Goal: Information Seeking & Learning: Learn about a topic

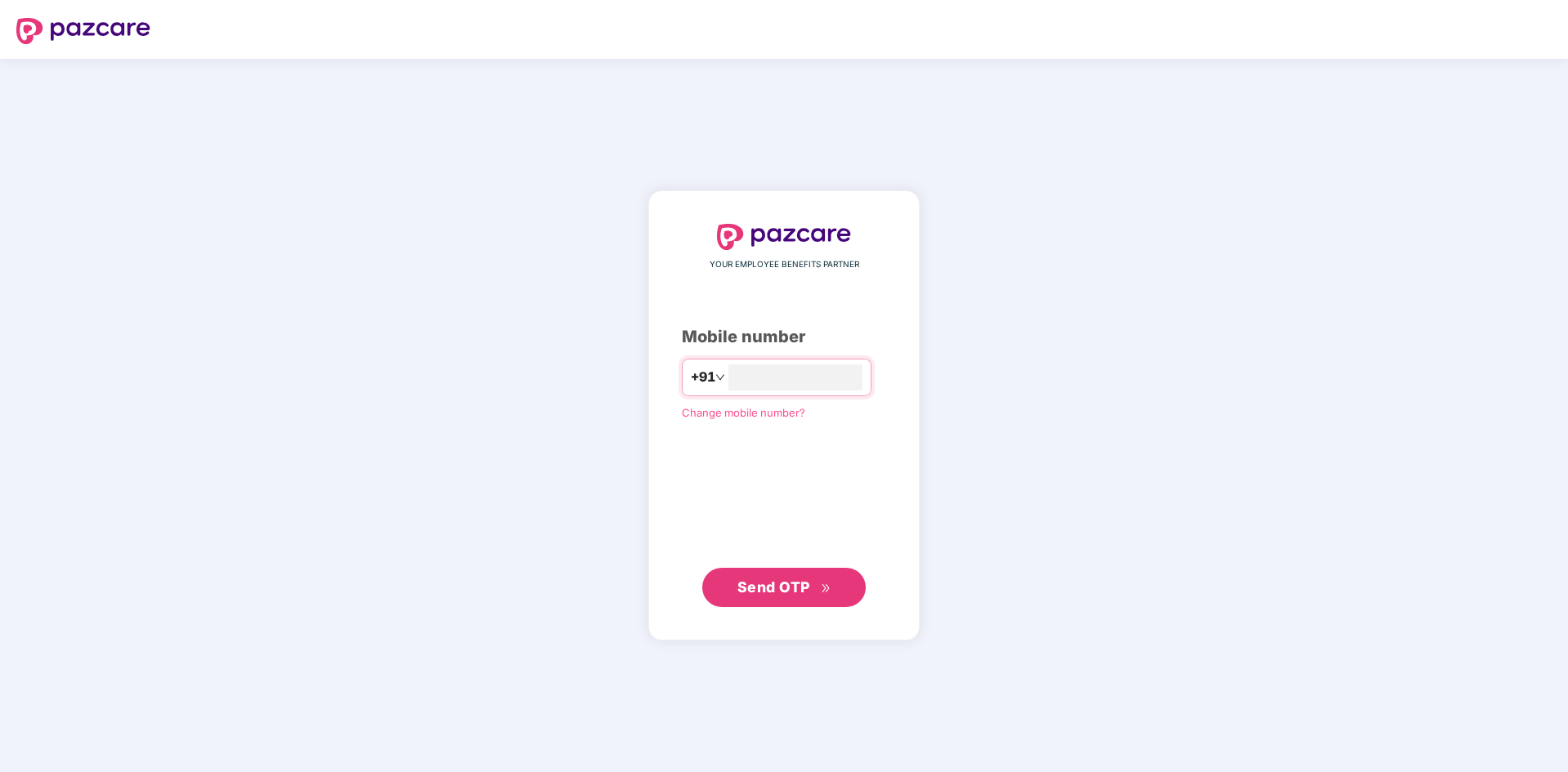
type input "**********"
click at [771, 594] on span "Send OTP" at bounding box center [773, 586] width 72 height 17
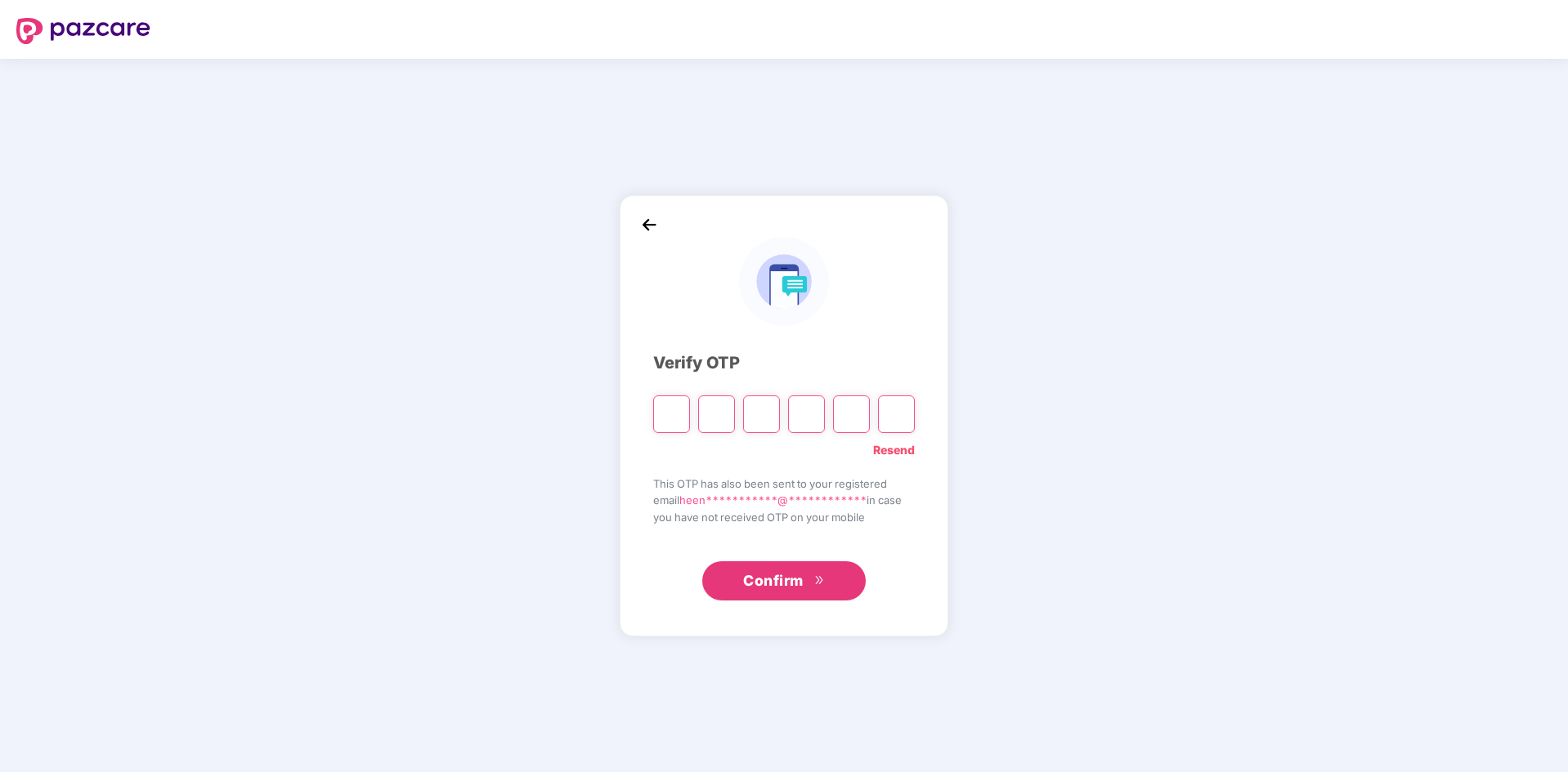
type input "*"
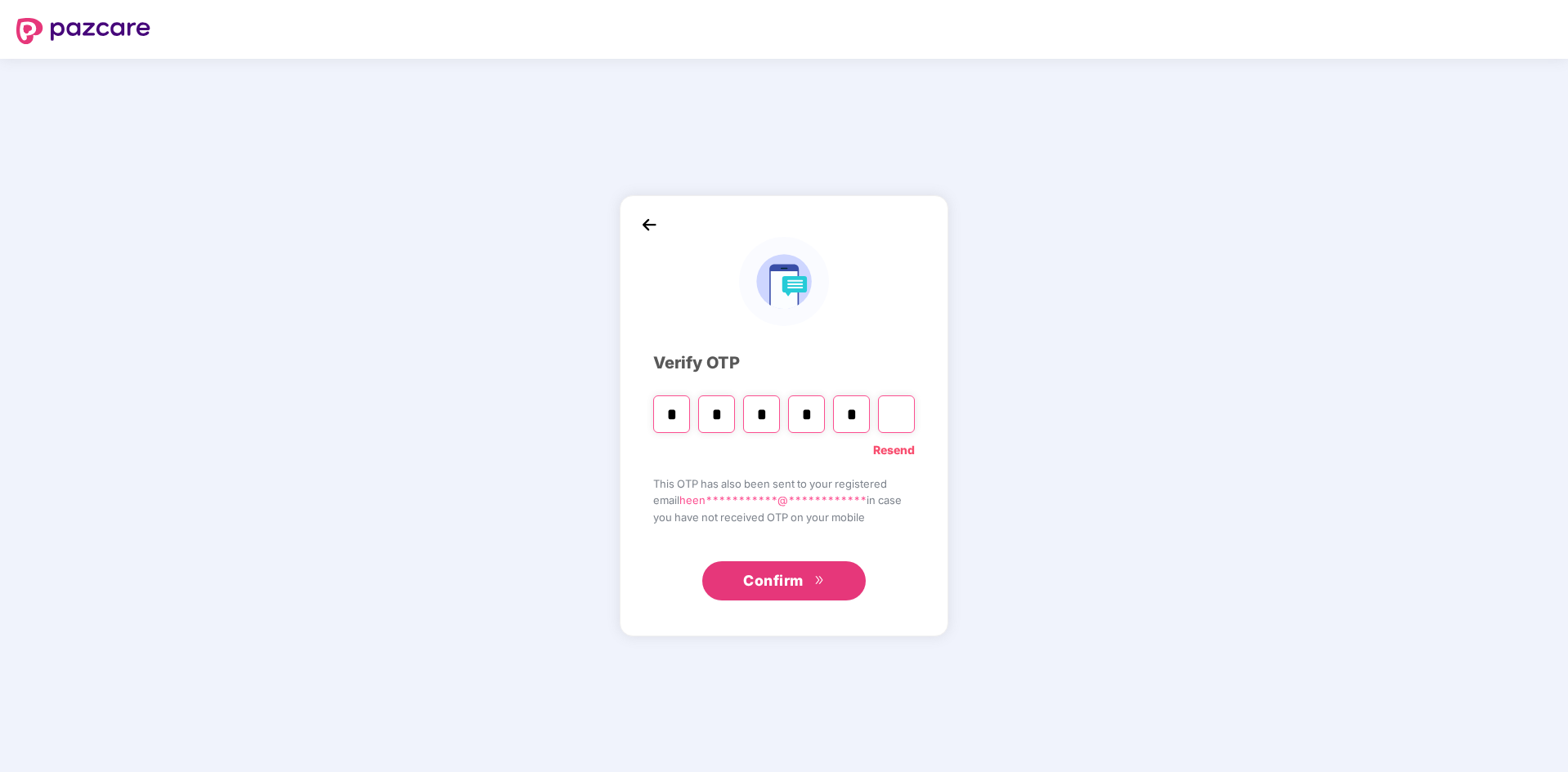
type input "*"
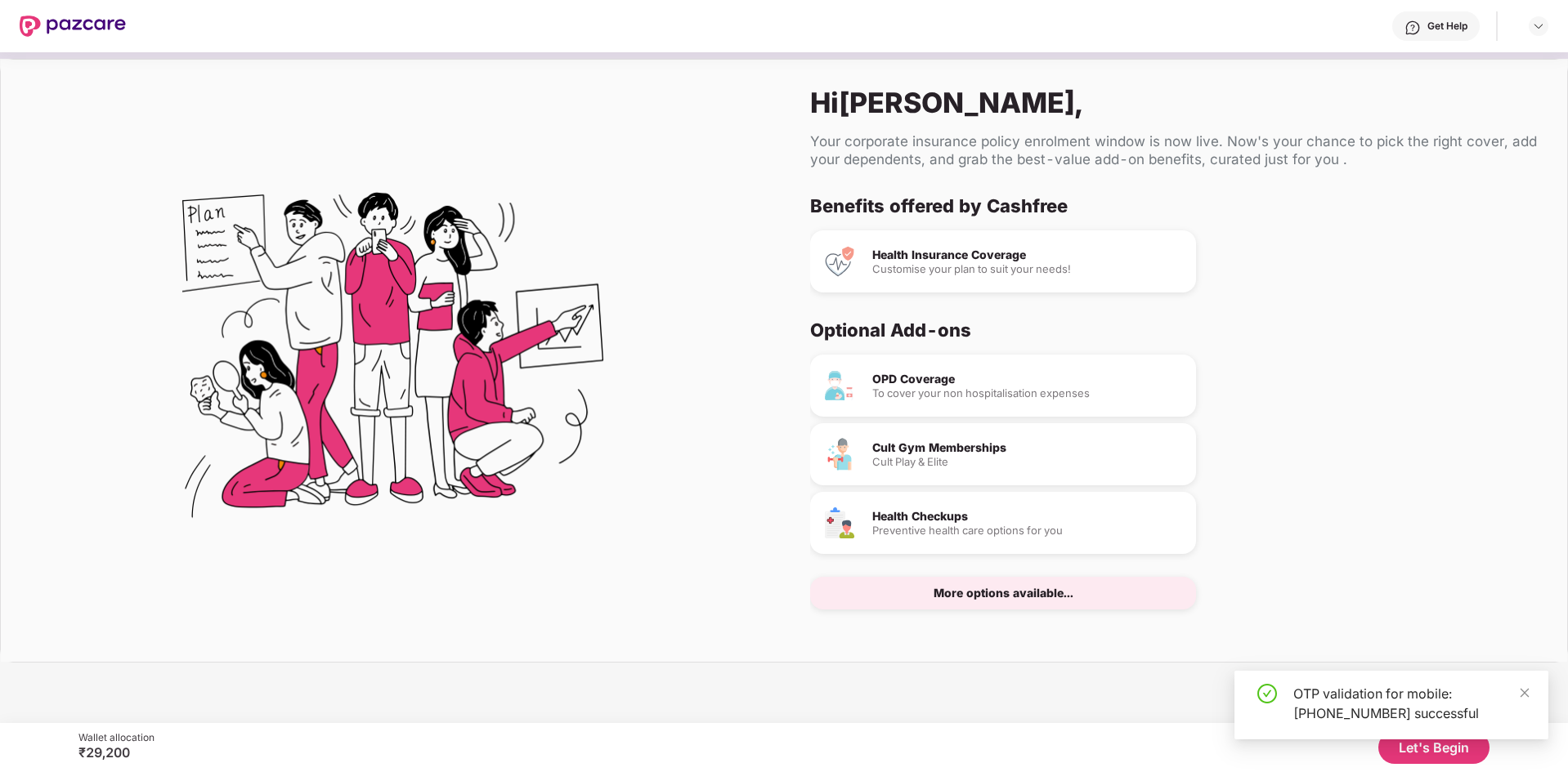
click at [1418, 750] on div "OTP validation for mobile: [PHONE_NUMBER] successful" at bounding box center [1391, 712] width 314 height 82
click at [1524, 695] on icon "close" at bounding box center [1524, 692] width 11 height 11
click at [1443, 748] on button "Let's Begin" at bounding box center [1433, 747] width 111 height 32
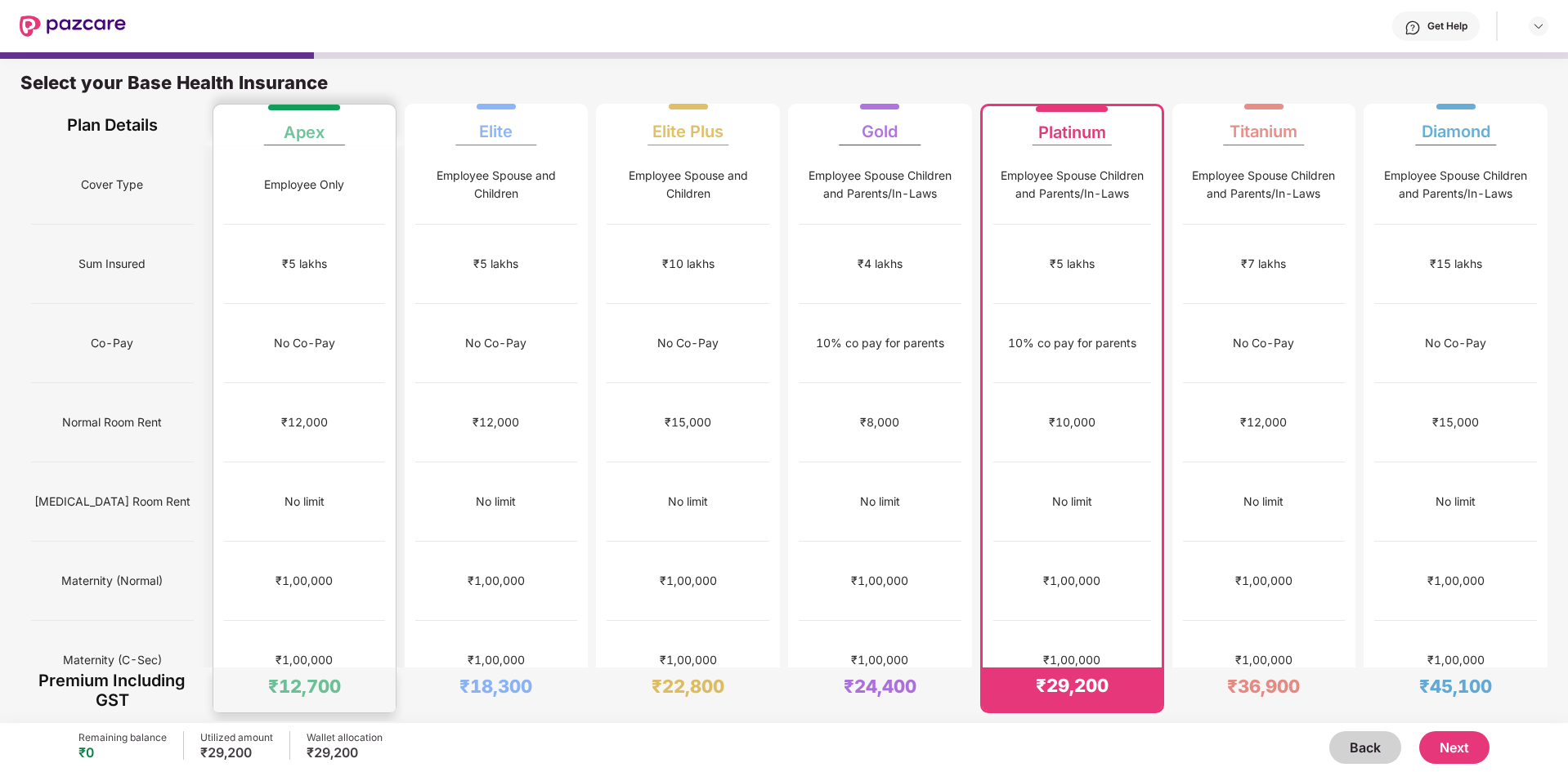
click at [349, 621] on div "₹1,00,000" at bounding box center [304, 660] width 161 height 79
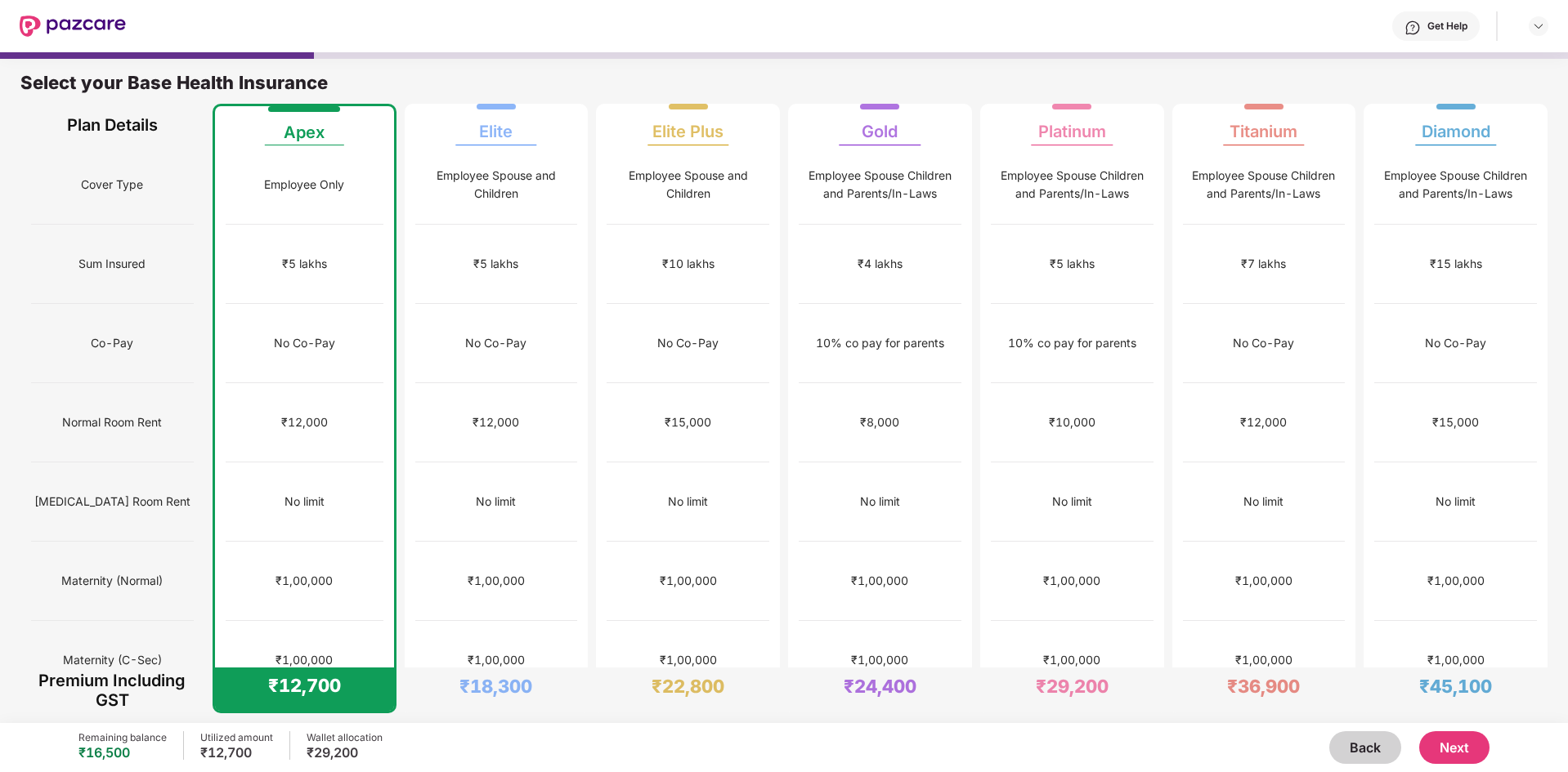
click at [1449, 747] on button "Next" at bounding box center [1454, 747] width 71 height 32
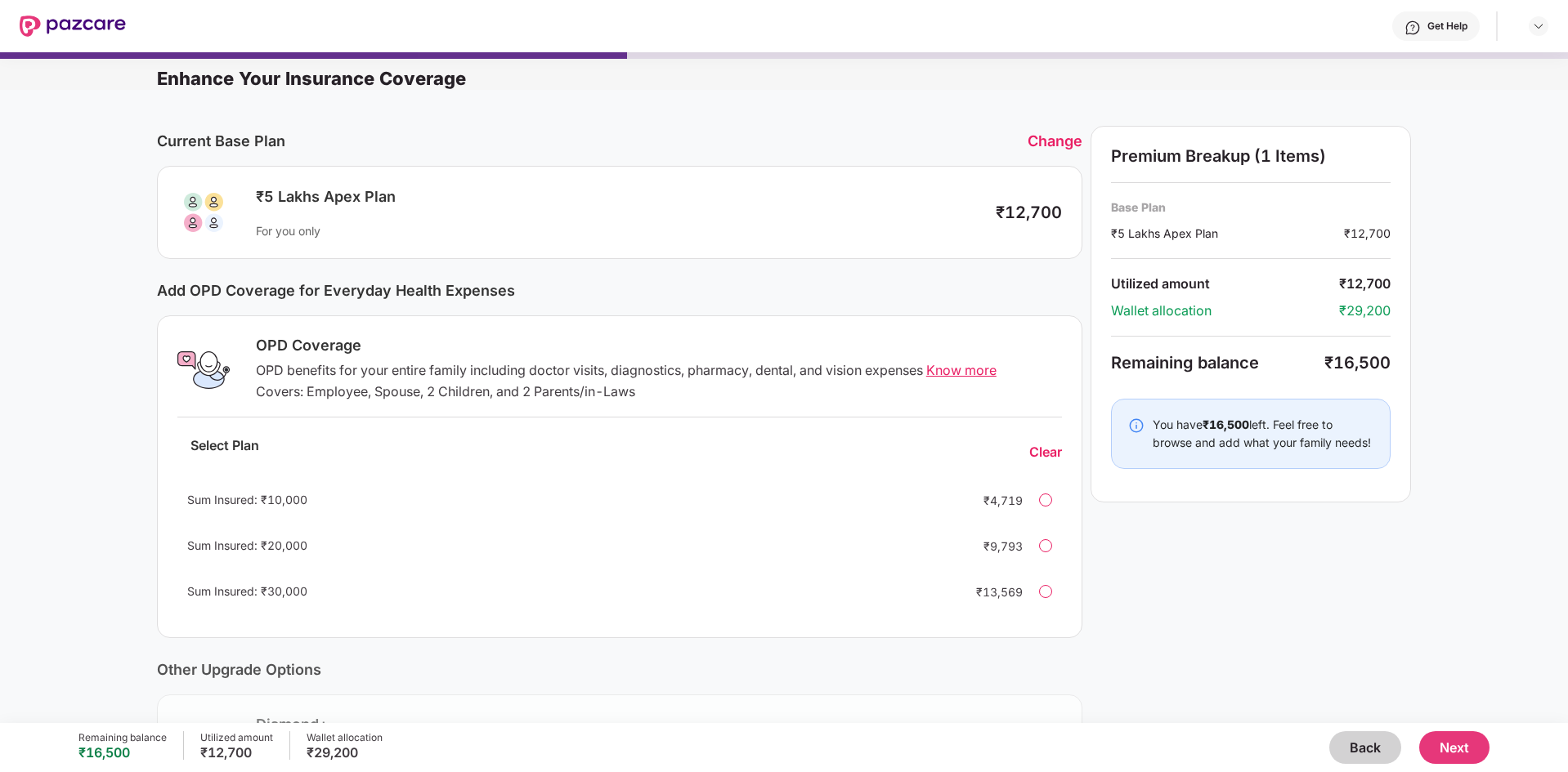
click at [1543, 326] on div "Current Base Plan Change ₹5 Lakhs Apex Plan For you only ₹12,700 Add OPD Covera…" at bounding box center [784, 513] width 1568 height 846
click at [963, 376] on span "Know more" at bounding box center [961, 370] width 71 height 17
click at [1445, 733] on button "Next" at bounding box center [1454, 747] width 71 height 32
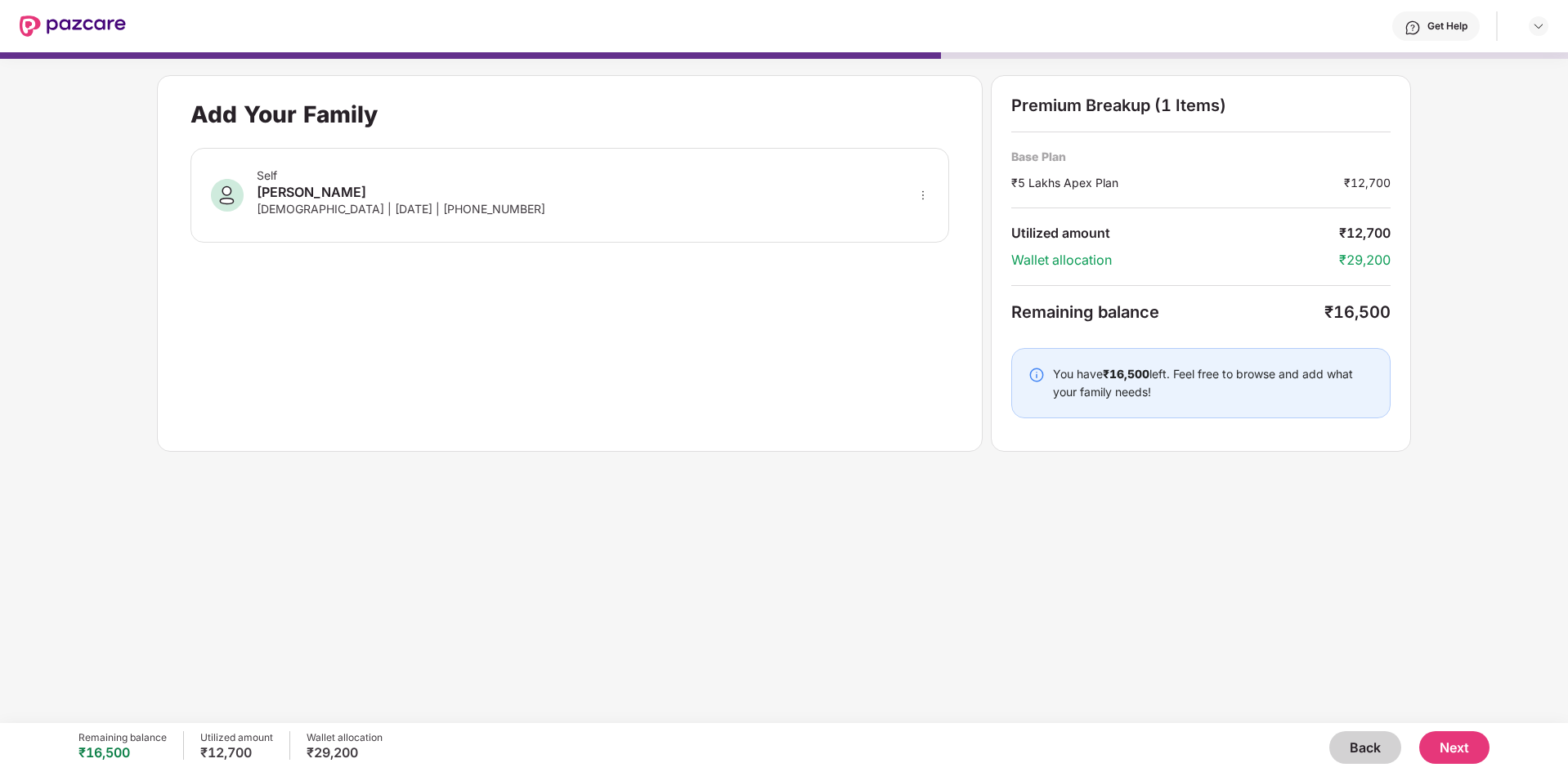
click at [1481, 747] on button "Next" at bounding box center [1454, 747] width 71 height 32
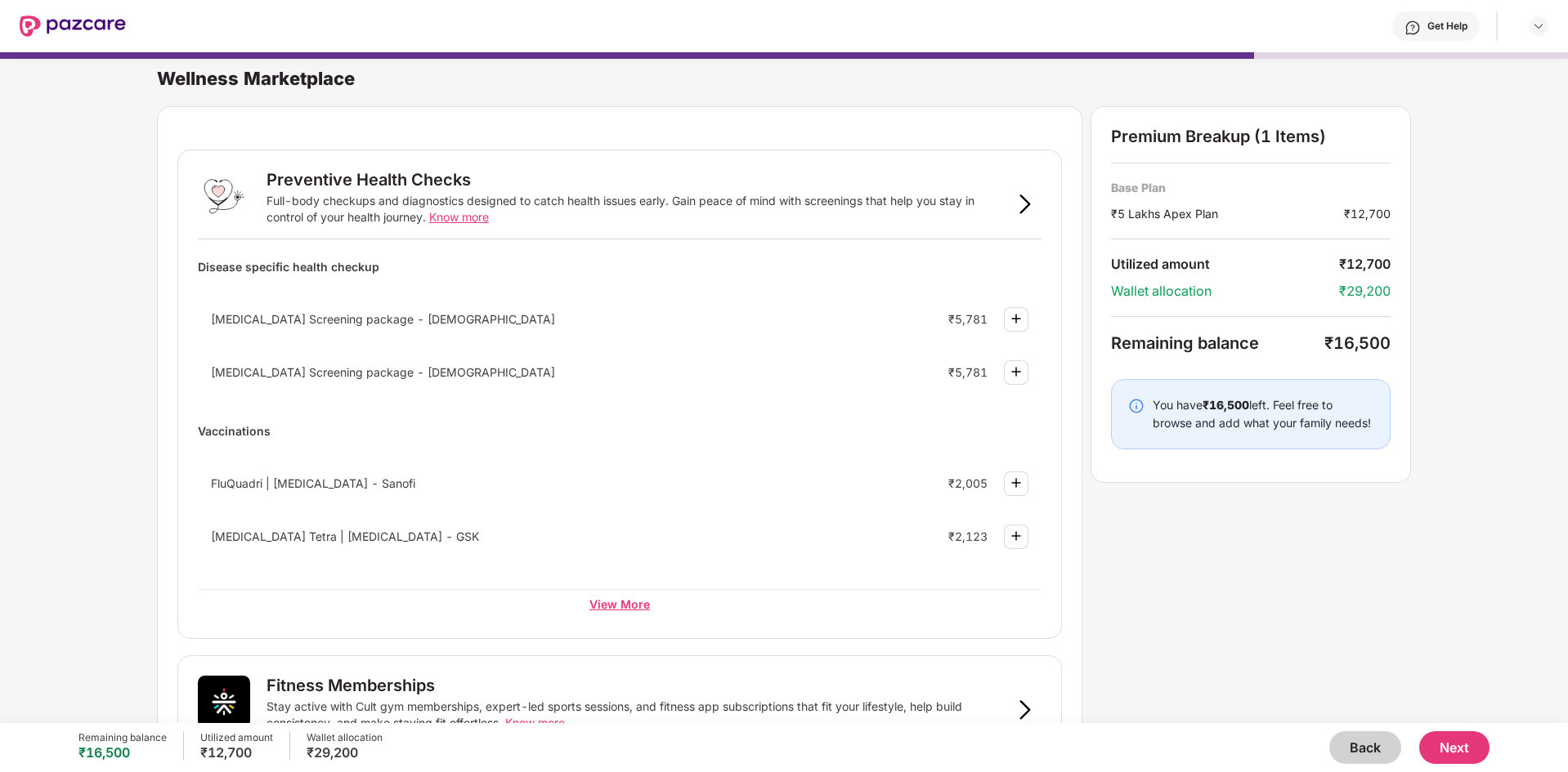
click at [628, 610] on div "View More" at bounding box center [619, 604] width 844 height 30
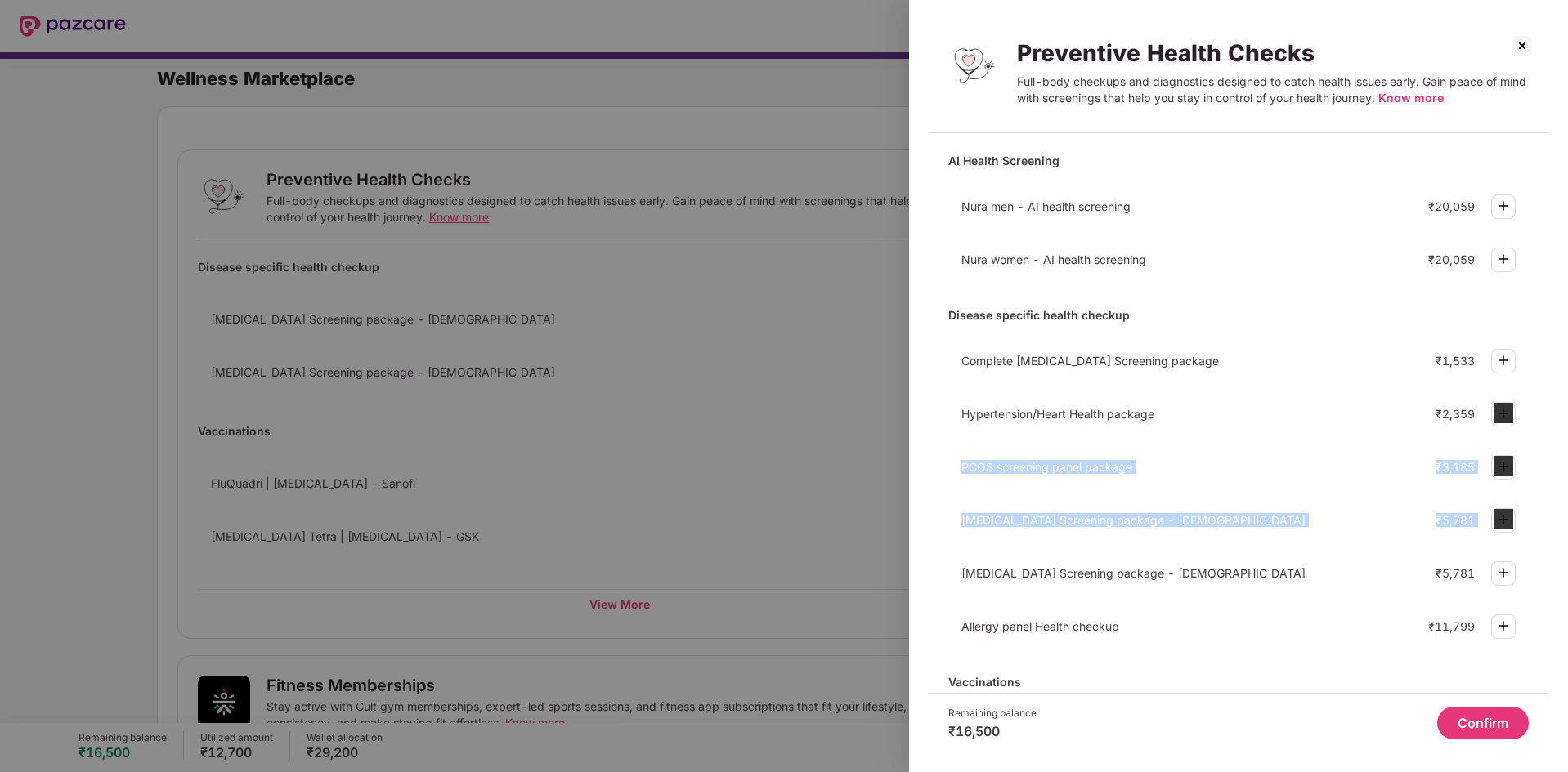
drag, startPoint x: 1549, startPoint y: 423, endPoint x: 1560, endPoint y: 522, distance: 99.6
click at [1560, 522] on div "Preventive Health Checks Full-body checkups and diagnostics designed to catch h…" at bounding box center [1238, 386] width 659 height 772
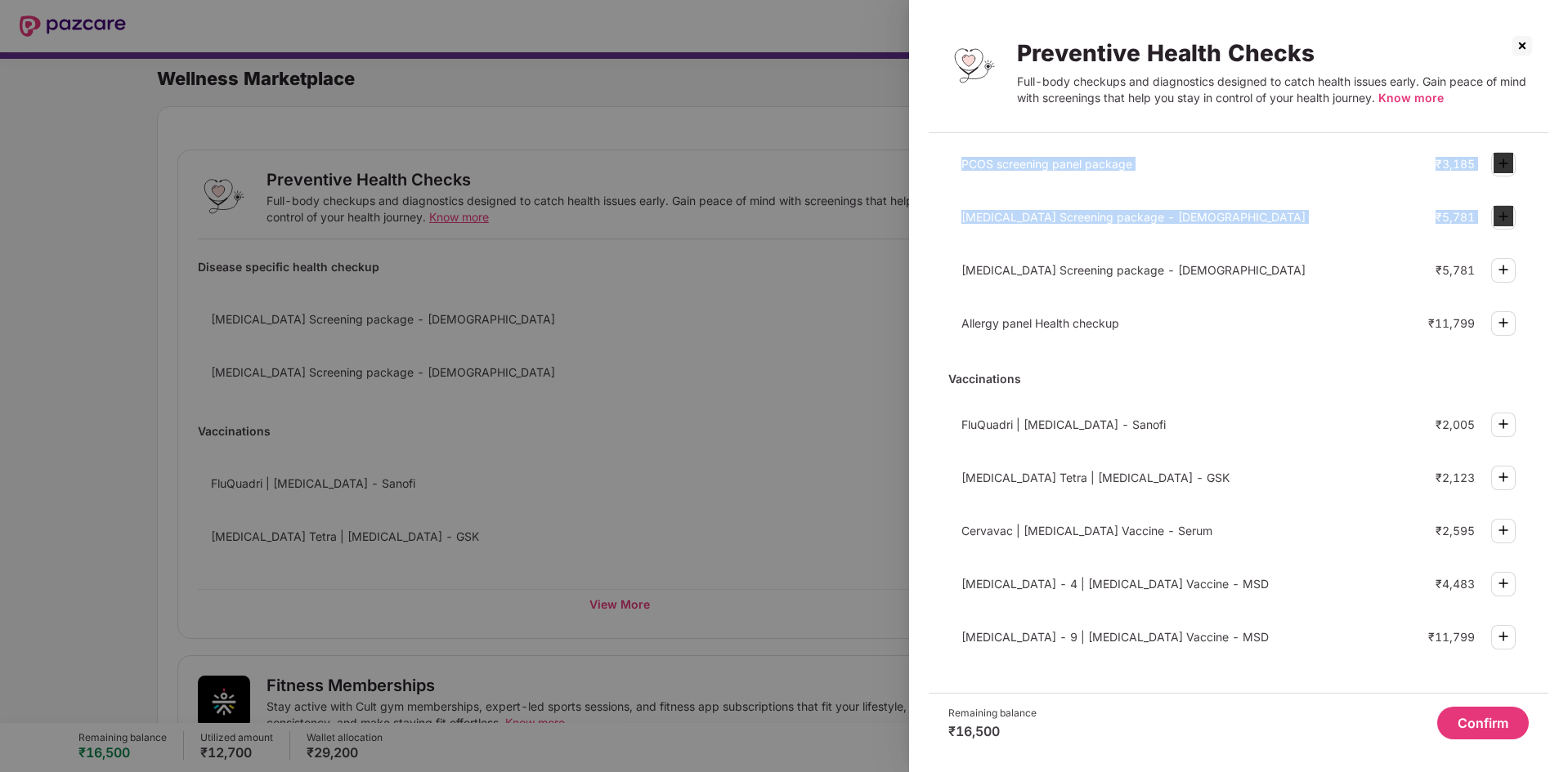
scroll to position [308, 0]
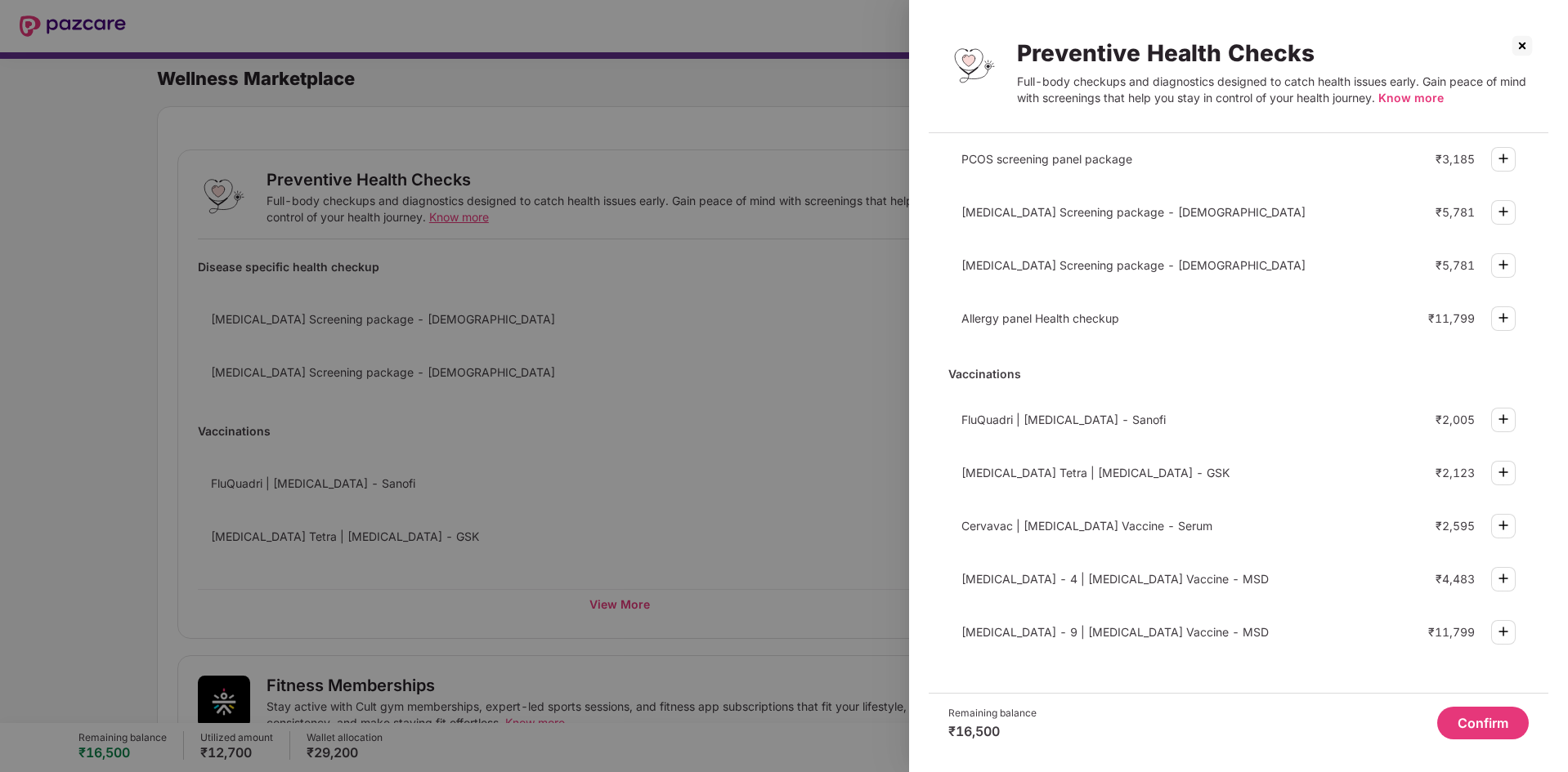
drag, startPoint x: 1545, startPoint y: 612, endPoint x: 1549, endPoint y: 629, distance: 17.5
click at [1549, 629] on div "Preventive Health Checks Full-body checkups and diagnostics designed to catch h…" at bounding box center [1238, 386] width 659 height 772
click at [1526, 42] on img at bounding box center [1522, 45] width 26 height 26
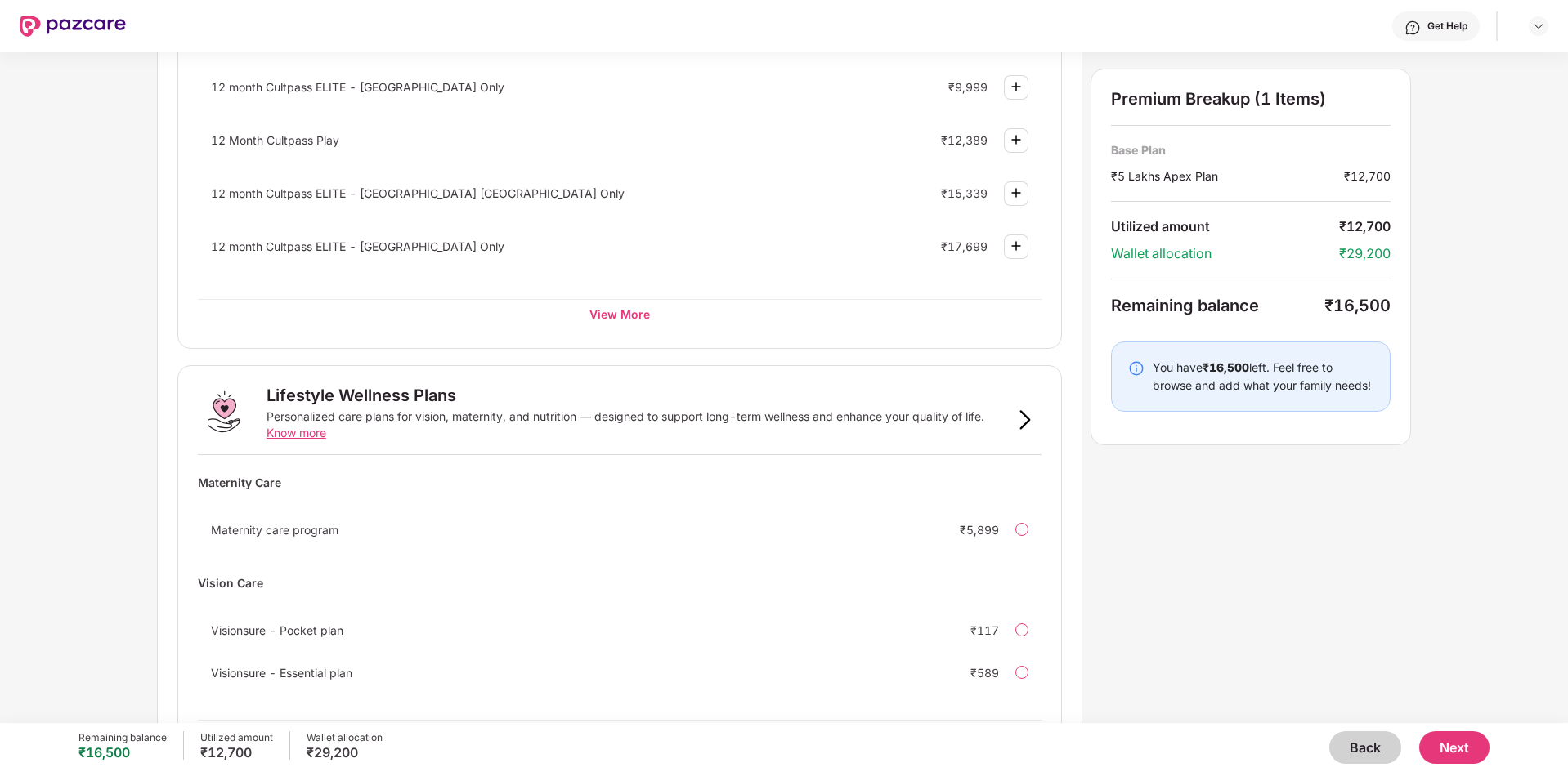
scroll to position [785, 0]
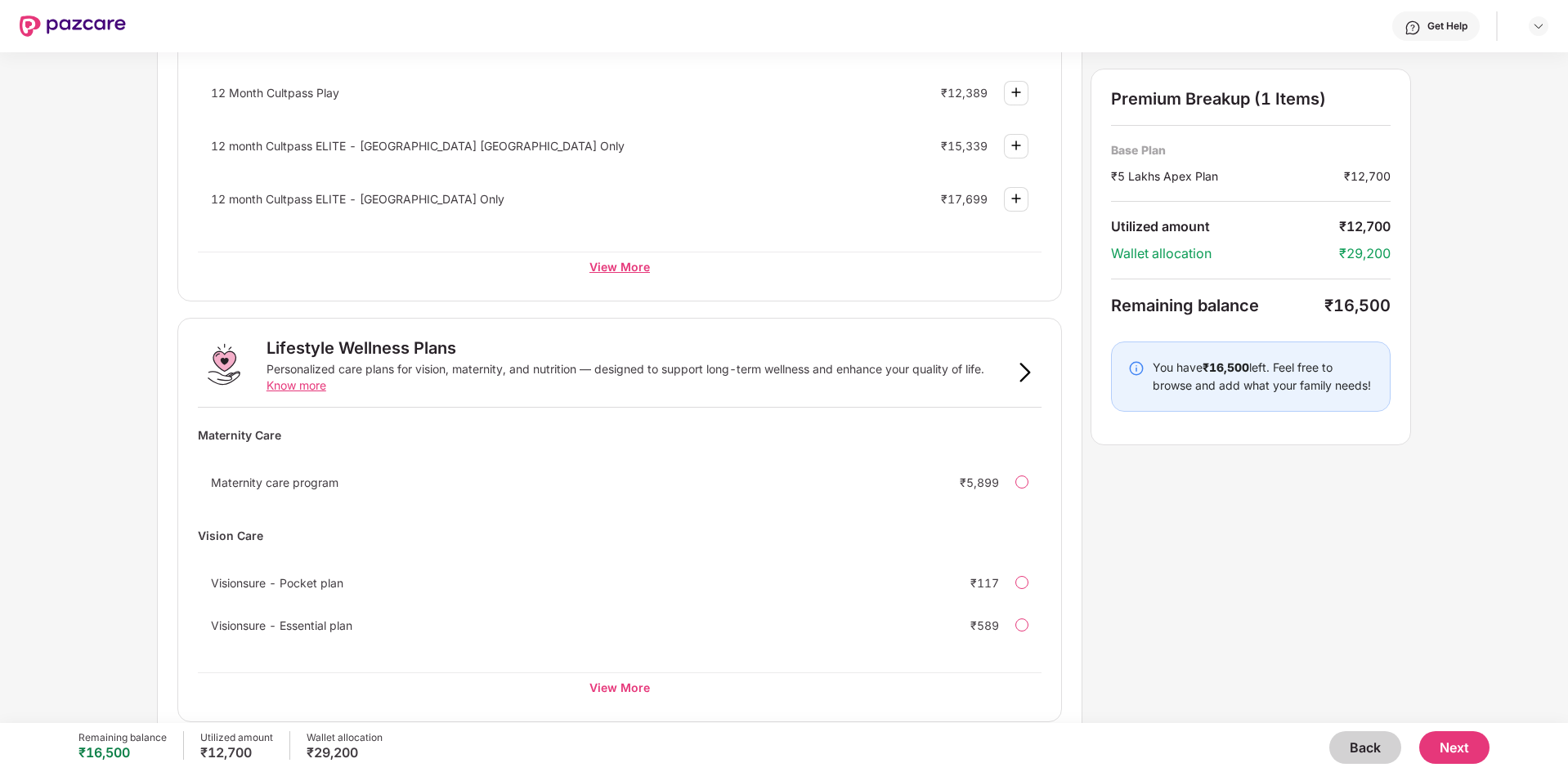
click at [624, 265] on div "View More" at bounding box center [619, 266] width 844 height 30
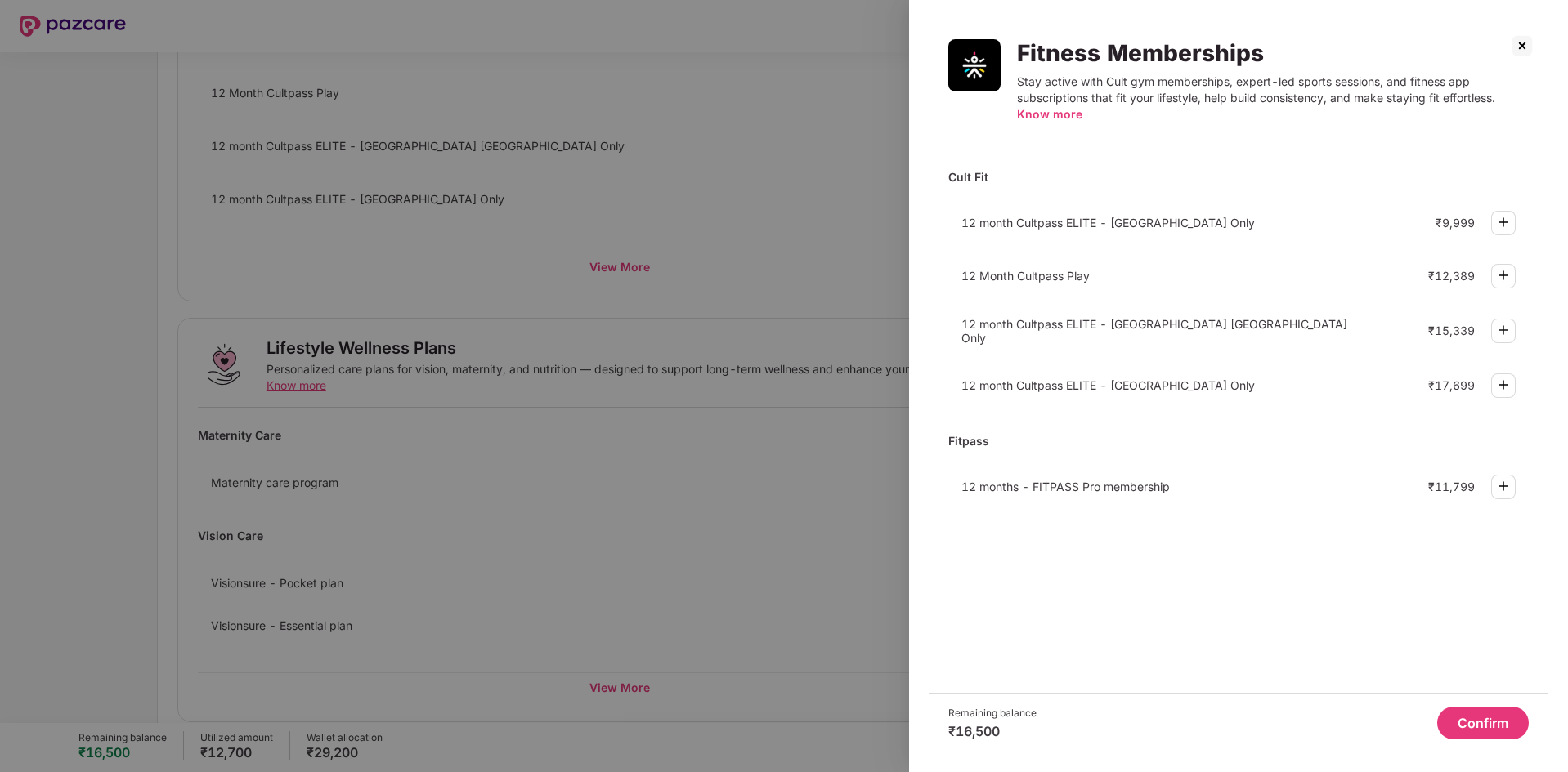
click at [1510, 35] on img at bounding box center [1522, 45] width 26 height 26
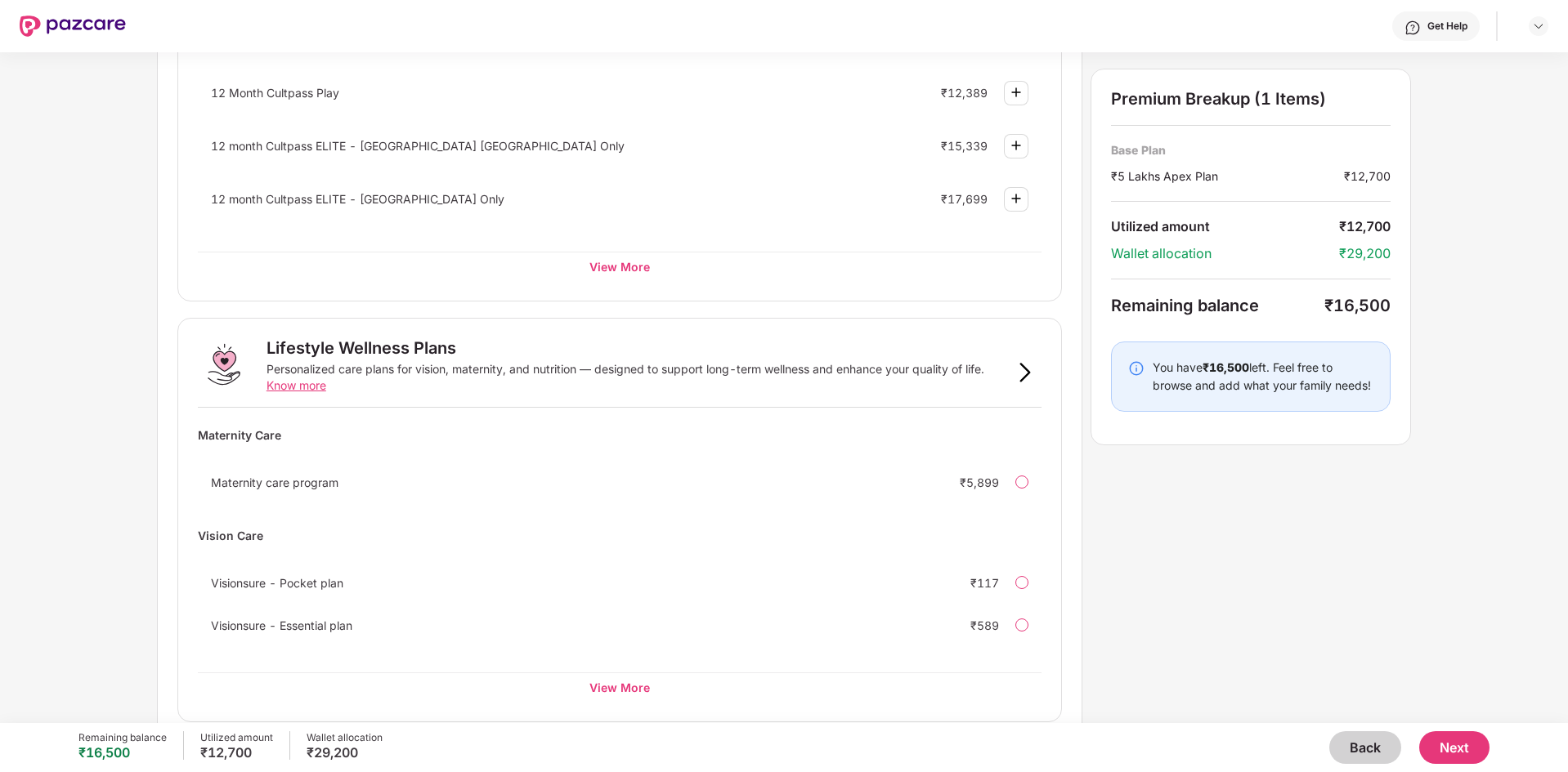
scroll to position [804, 0]
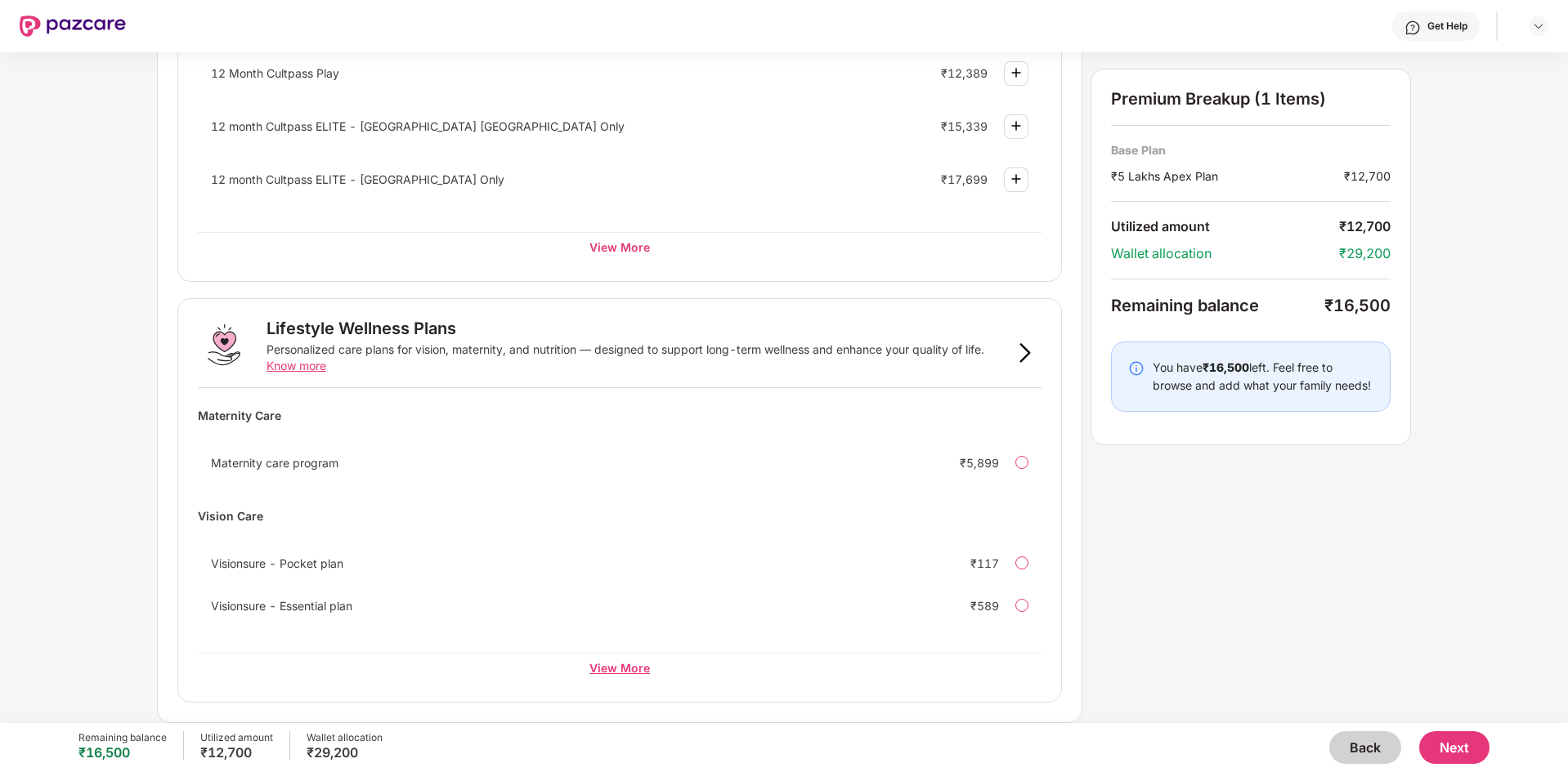
click at [625, 669] on div "View More" at bounding box center [619, 667] width 844 height 30
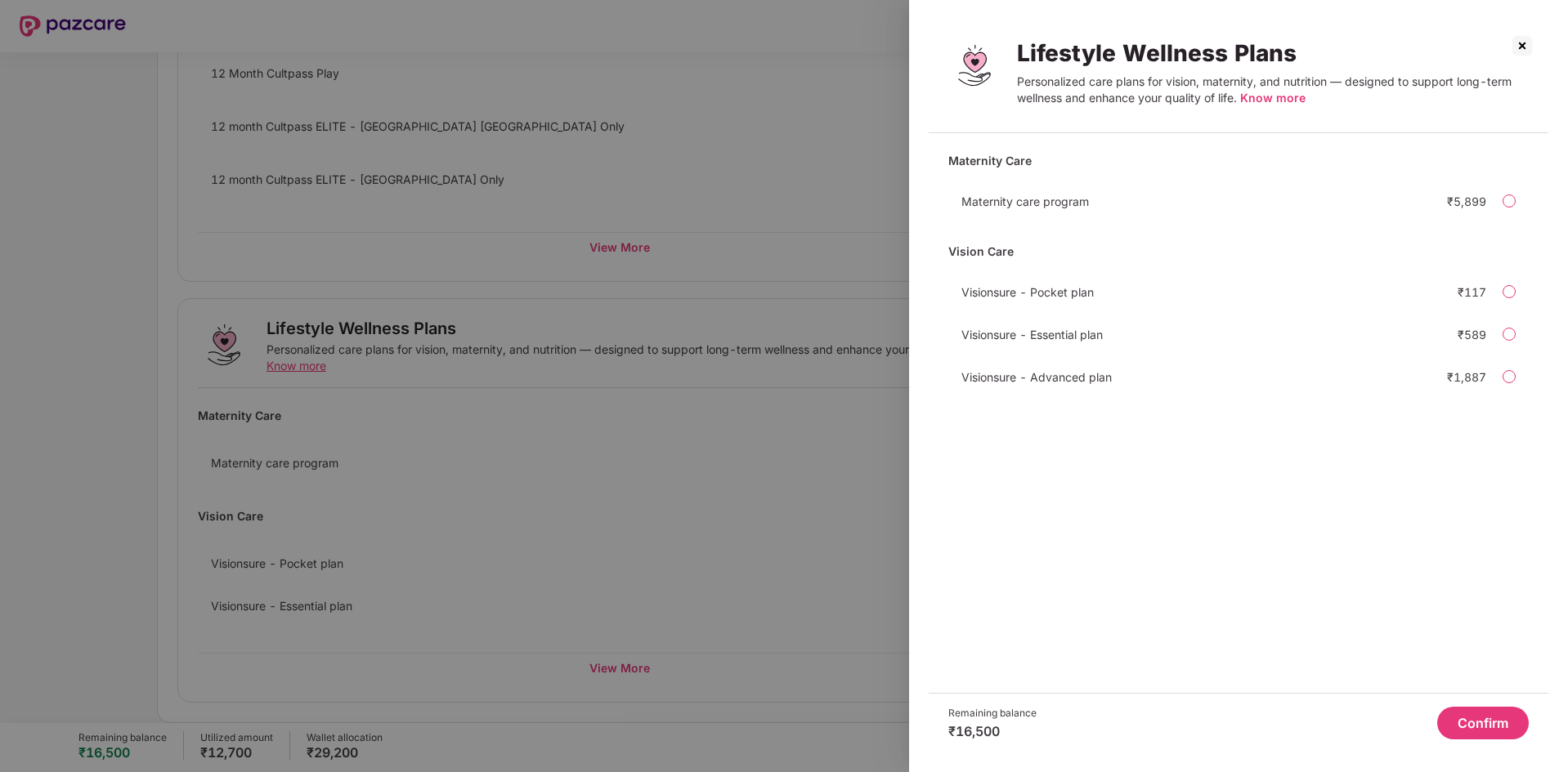
click at [1523, 45] on img at bounding box center [1522, 45] width 26 height 26
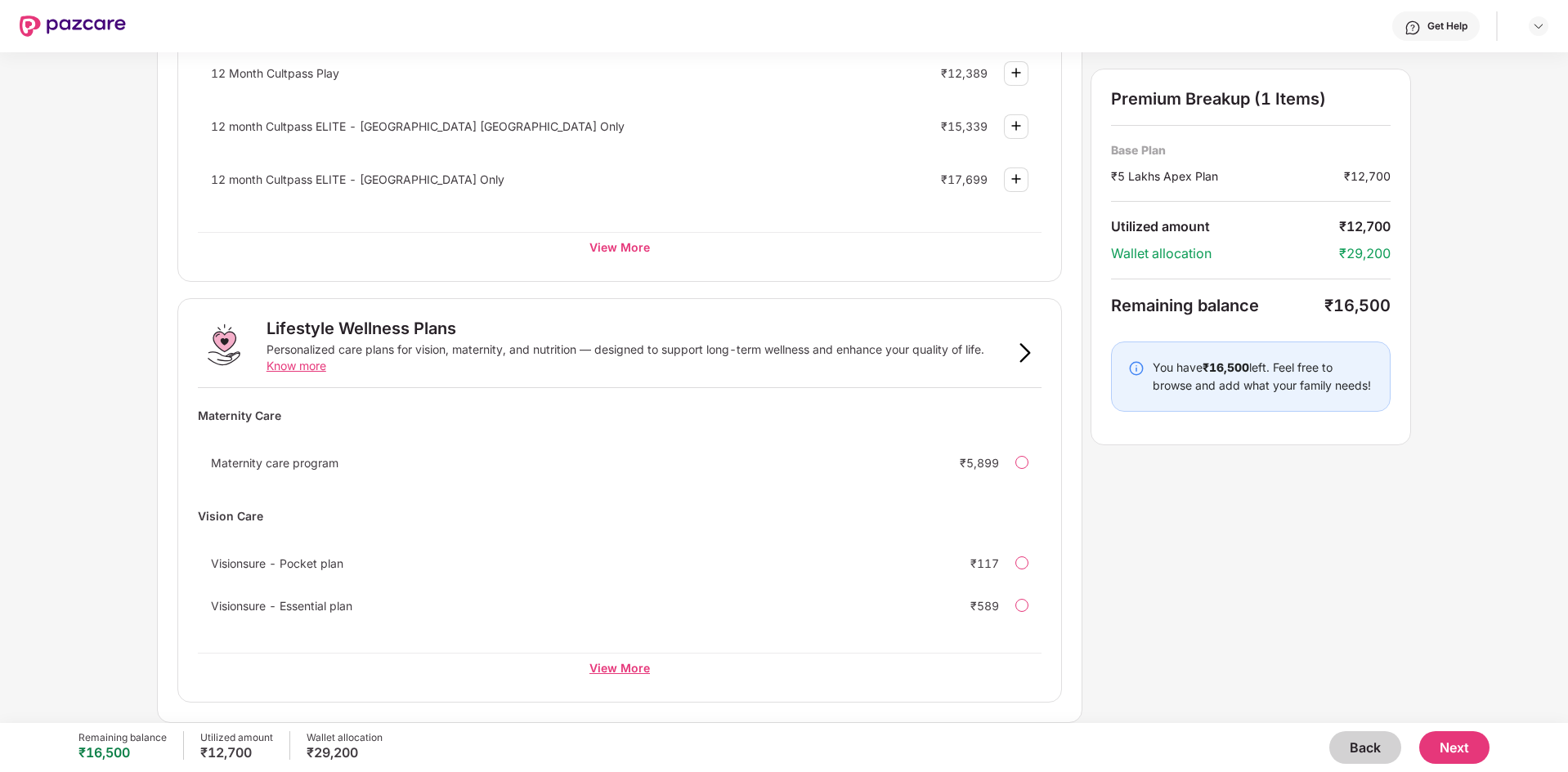
click at [602, 667] on div "View More" at bounding box center [619, 667] width 844 height 30
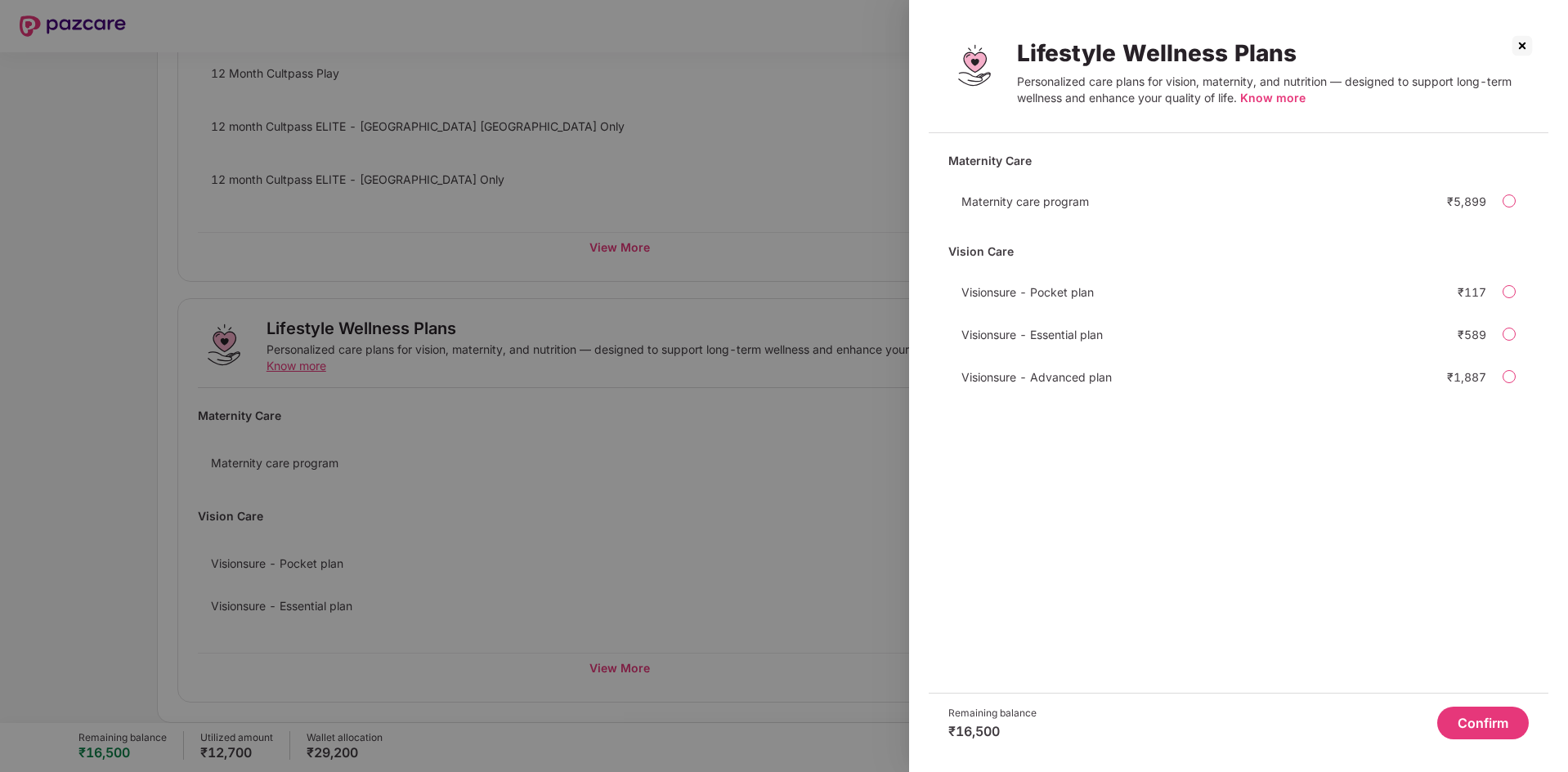
click at [1520, 45] on img at bounding box center [1522, 45] width 26 height 26
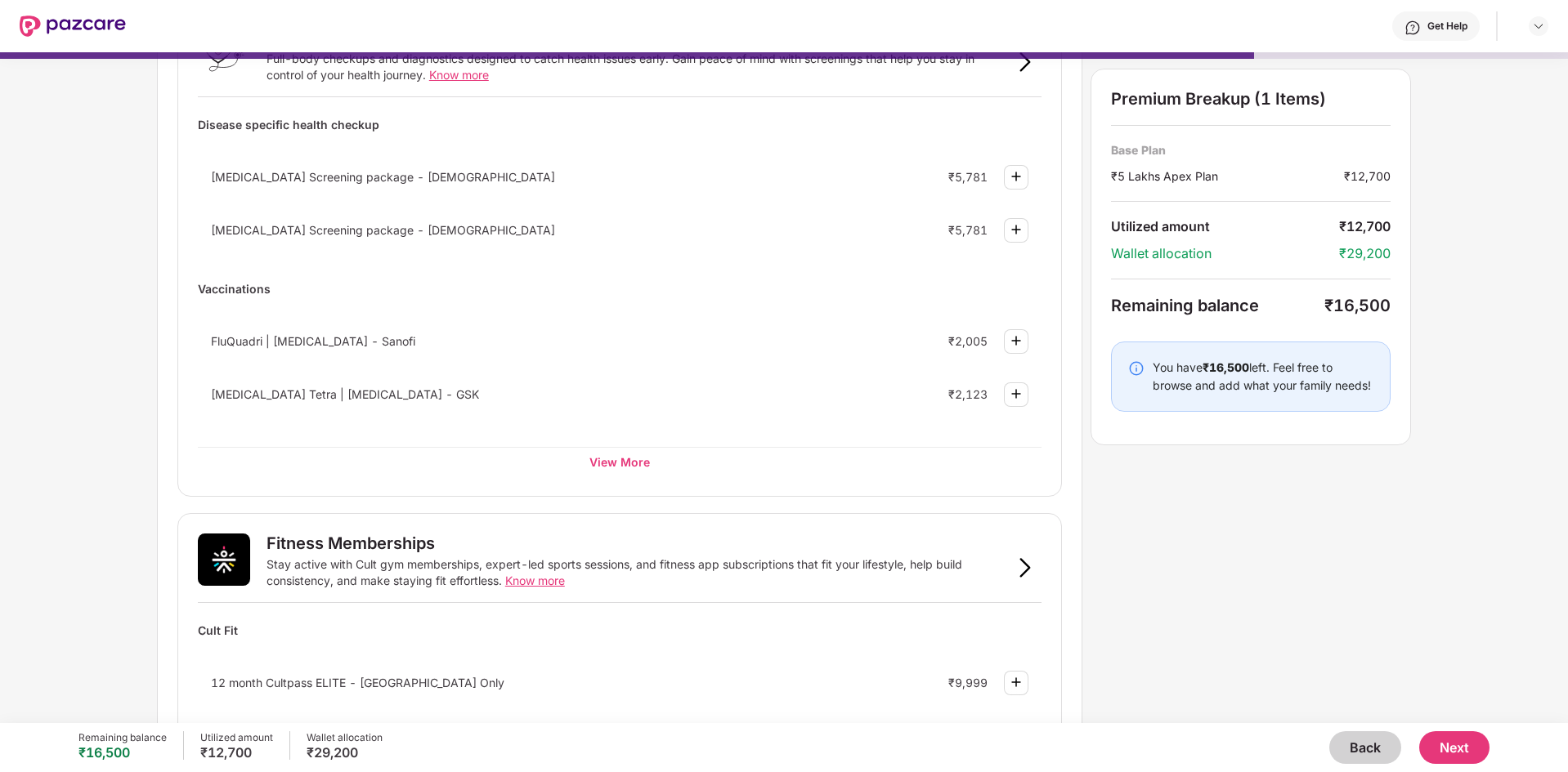
scroll to position [127, 0]
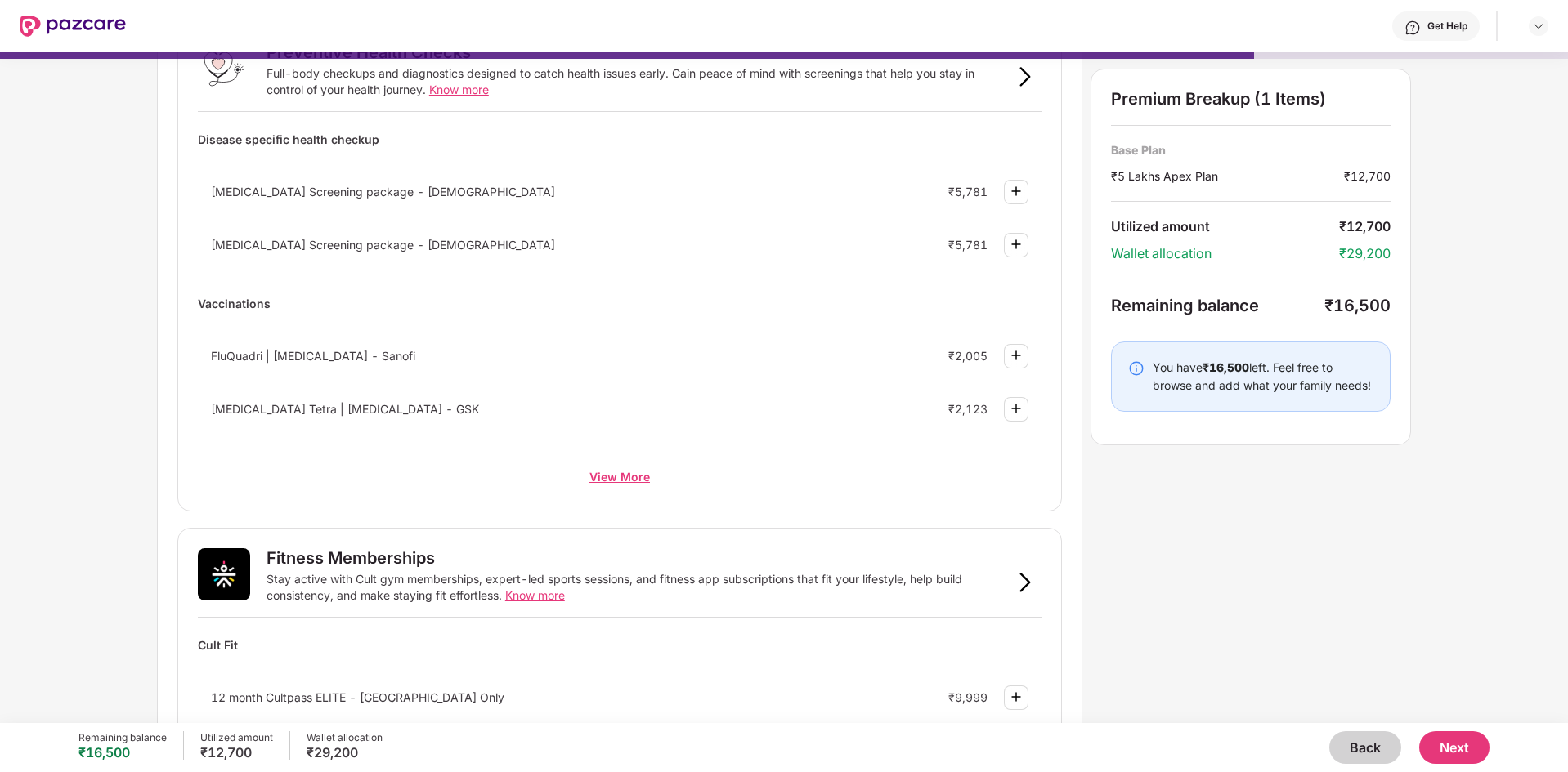
click at [630, 480] on div "View More" at bounding box center [619, 476] width 844 height 30
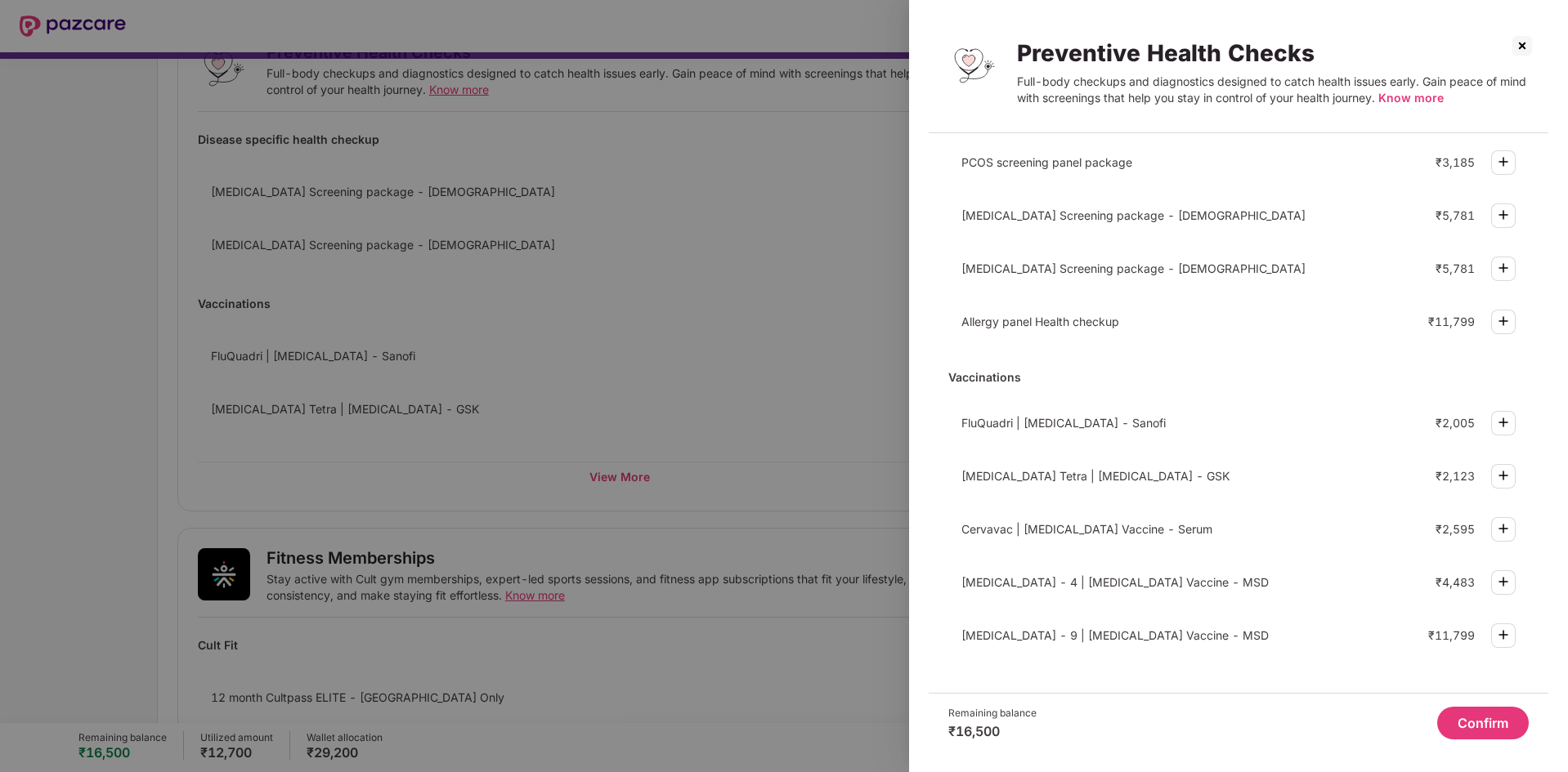
scroll to position [308, 0]
drag, startPoint x: 1213, startPoint y: 577, endPoint x: 1038, endPoint y: 582, distance: 175.1
click at [1038, 582] on div "[MEDICAL_DATA] - 4 | [MEDICAL_DATA] Vaccine - MSD" at bounding box center [1165, 578] width 408 height 14
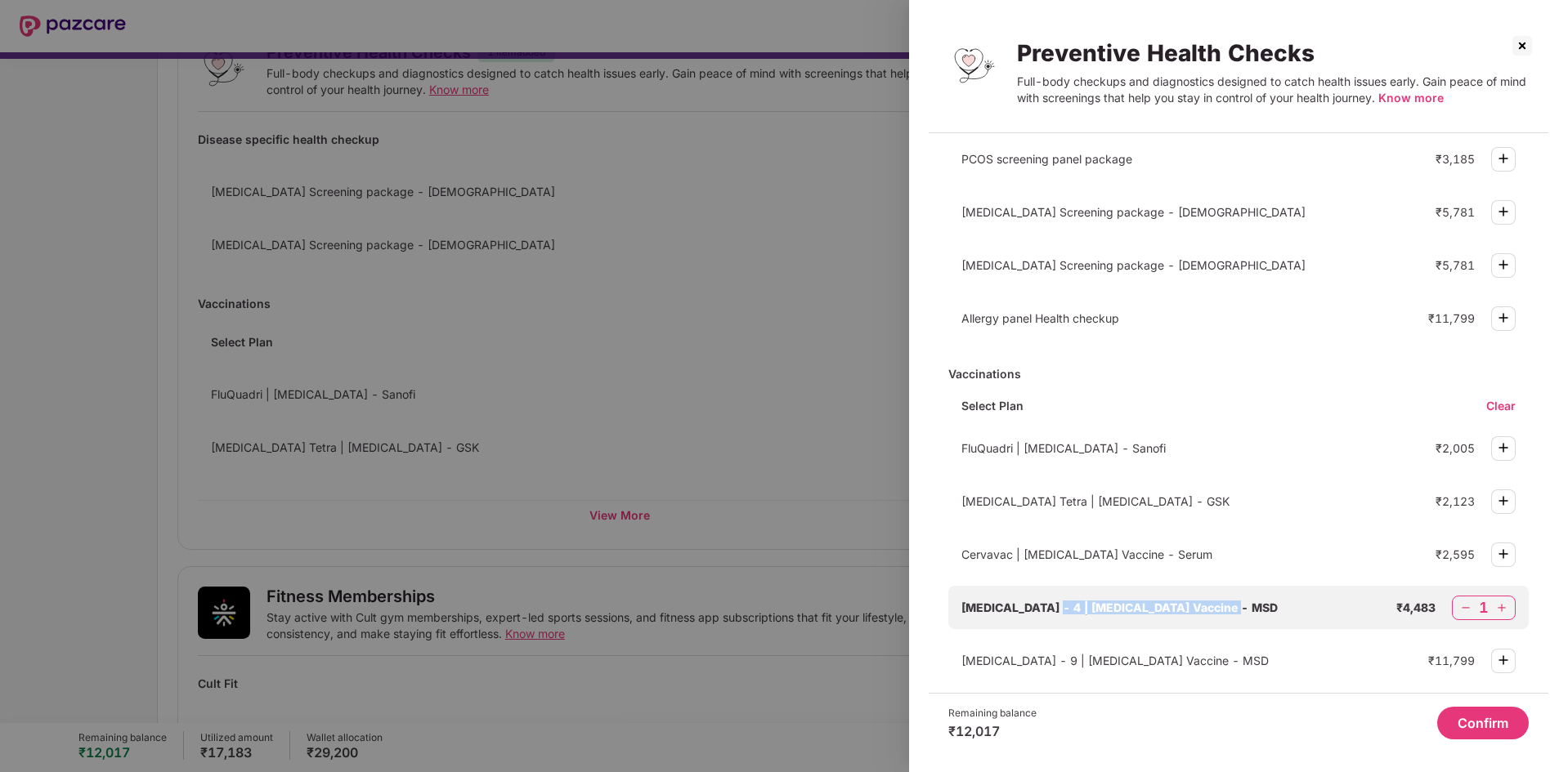
copy span "[MEDICAL_DATA] Vaccine - MSD"
drag, startPoint x: 1546, startPoint y: 507, endPoint x: 1549, endPoint y: 547, distance: 40.1
click at [1549, 547] on div "Preventive Health Checks Full-body checkups and diagnostics designed to catch h…" at bounding box center [1238, 386] width 659 height 772
click at [1464, 603] on img at bounding box center [1466, 608] width 17 height 17
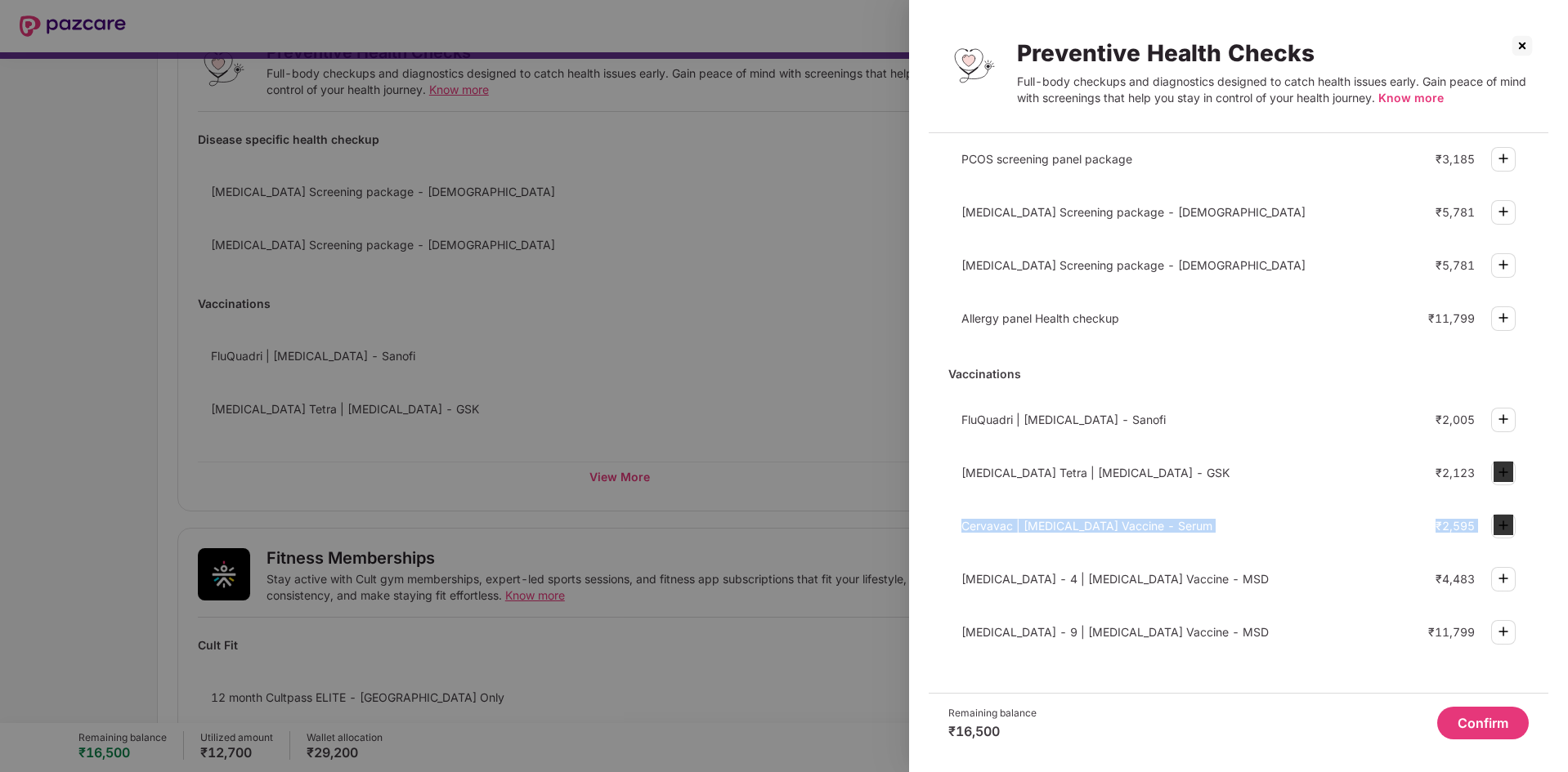
click at [1500, 628] on img at bounding box center [1502, 631] width 19 height 19
